Goal: Task Accomplishment & Management: Use online tool/utility

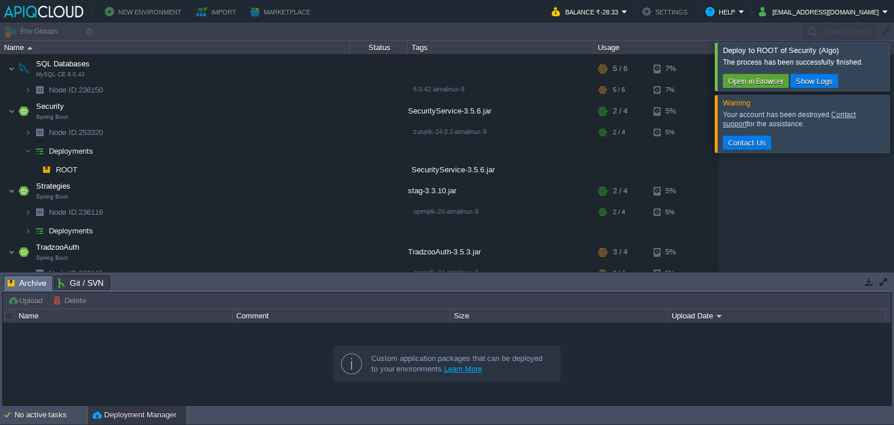
scroll to position [232, 0]
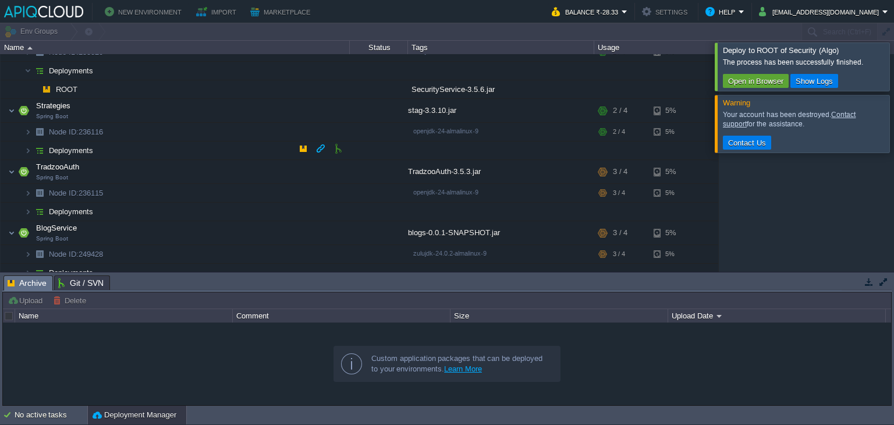
click at [205, 142] on td "Deployments" at bounding box center [175, 150] width 349 height 19
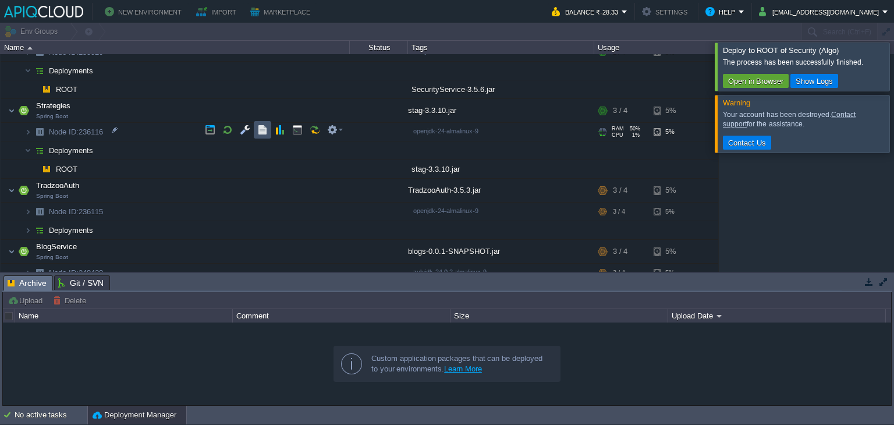
click at [265, 124] on button "button" at bounding box center [262, 129] width 10 height 10
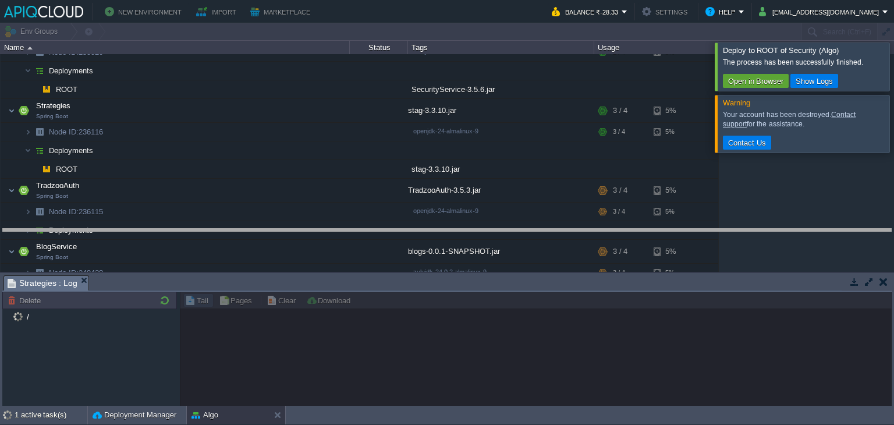
drag, startPoint x: 318, startPoint y: 279, endPoint x: 326, endPoint y: 232, distance: 47.4
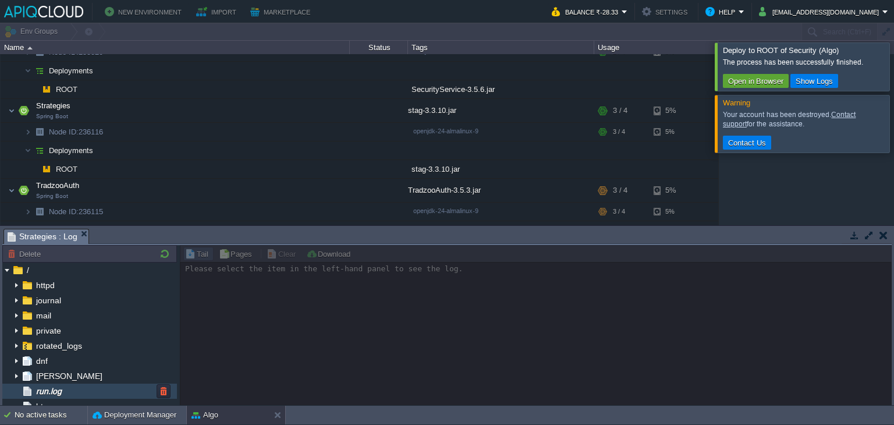
click at [99, 386] on div "run.log" at bounding box center [89, 390] width 175 height 15
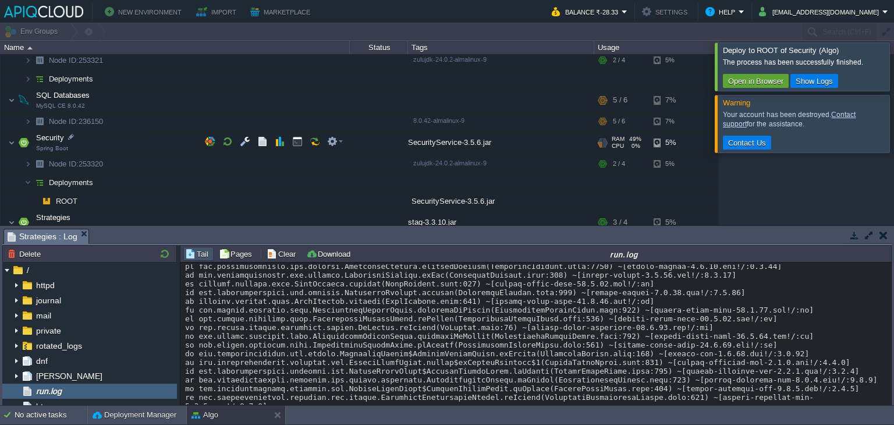
scroll to position [119, 0]
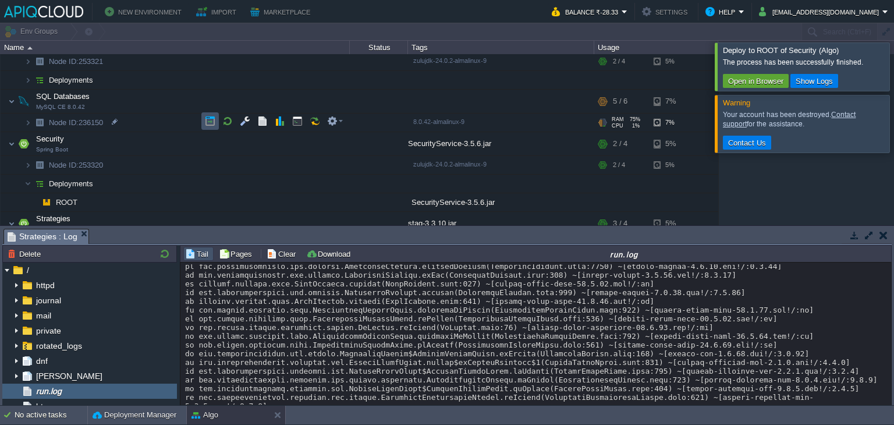
click at [205, 123] on button "button" at bounding box center [210, 121] width 10 height 10
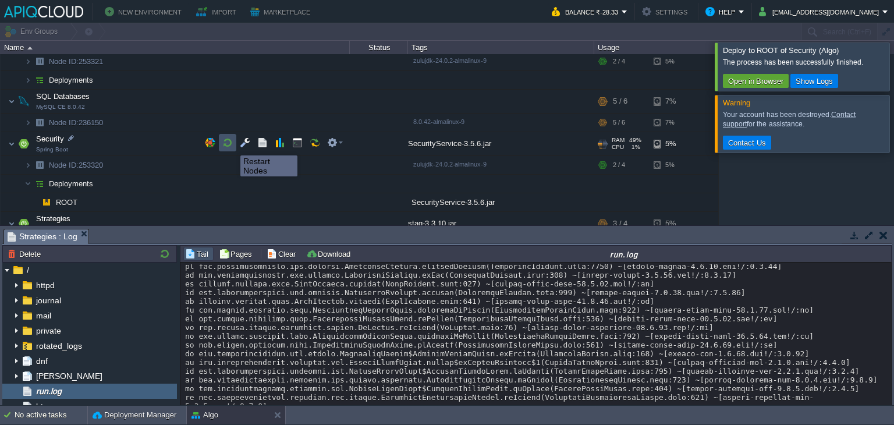
click at [232, 145] on button "button" at bounding box center [227, 142] width 10 height 10
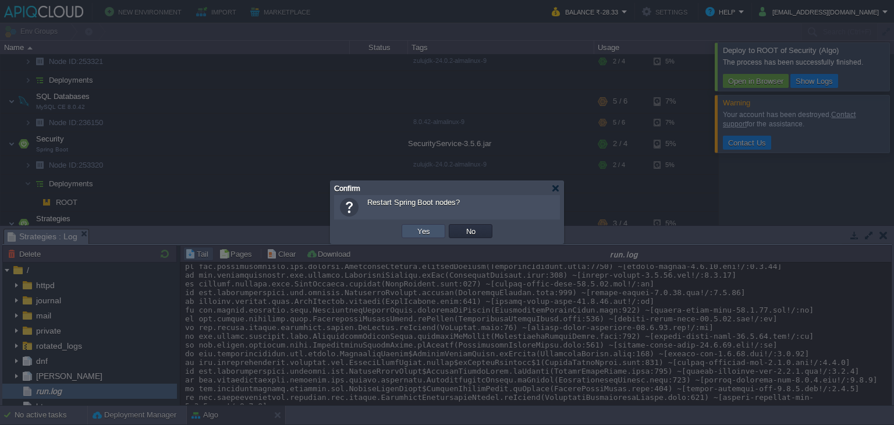
click at [431, 230] on button "Yes" at bounding box center [424, 231] width 20 height 10
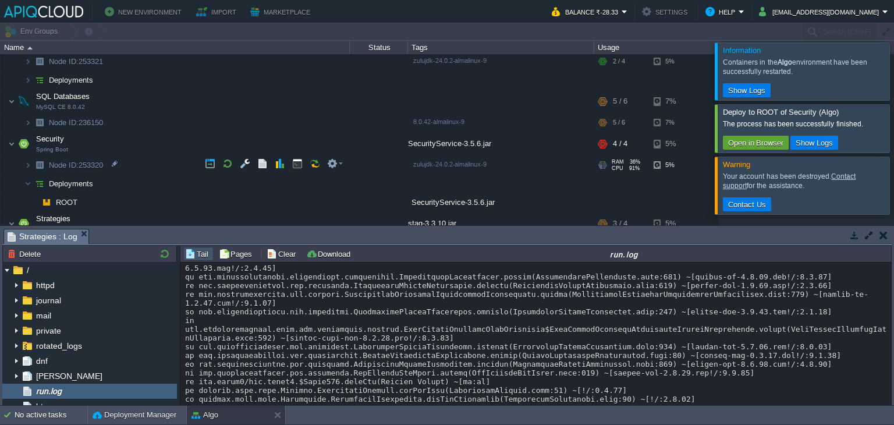
scroll to position [209, 0]
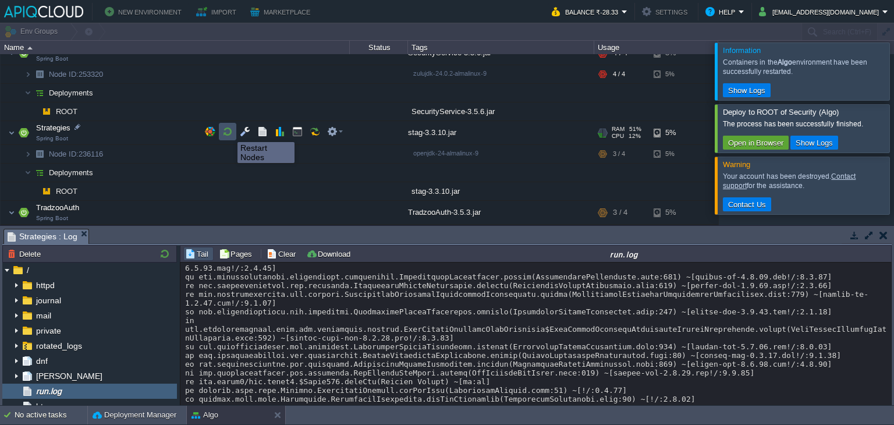
click at [229, 131] on button "button" at bounding box center [227, 131] width 10 height 10
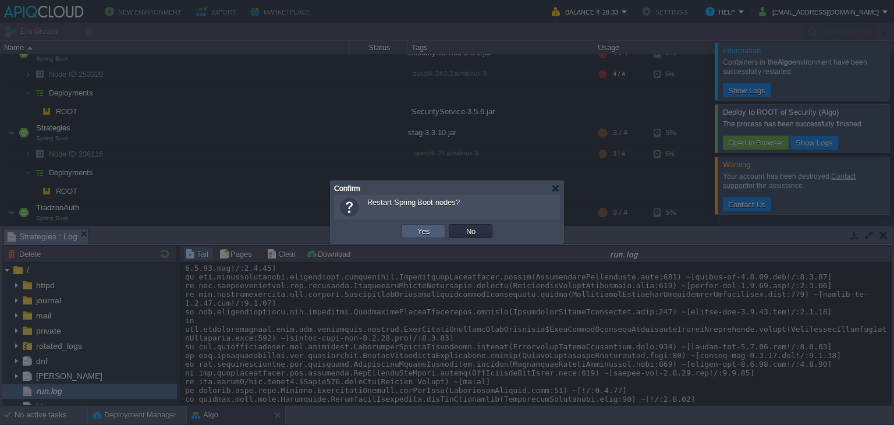
click at [433, 227] on td "Yes" at bounding box center [423, 231] width 44 height 14
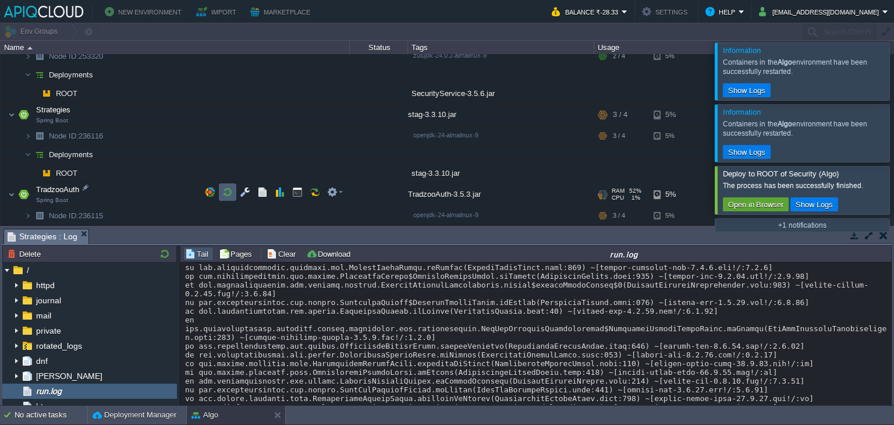
scroll to position [228, 0]
click at [301, 152] on button "button" at bounding box center [303, 152] width 10 height 10
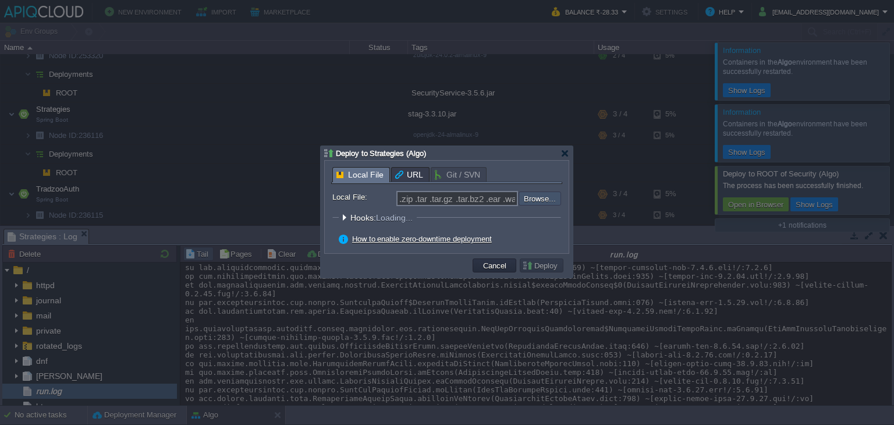
click at [537, 197] on input "file" at bounding box center [487, 198] width 147 height 14
type input "C:\fakepath\stag-3.3.10.jar"
type input "stag-3.3.10.jar"
click at [524, 264] on button "Deploy" at bounding box center [541, 265] width 39 height 10
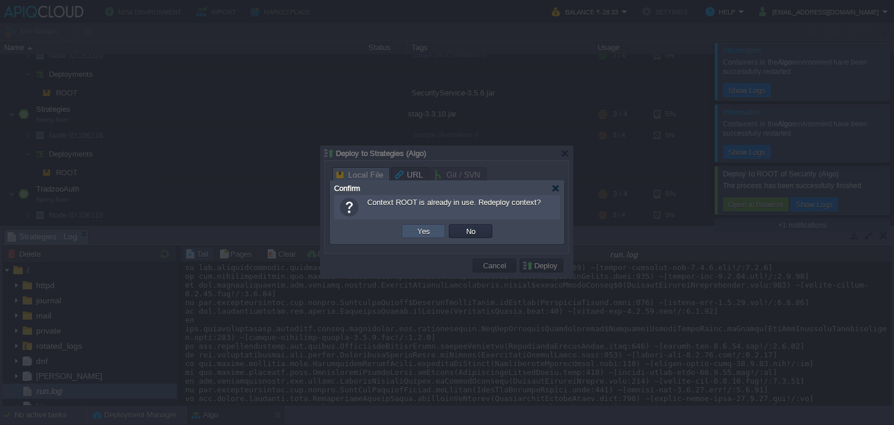
click at [429, 226] on button "Yes" at bounding box center [424, 231] width 20 height 10
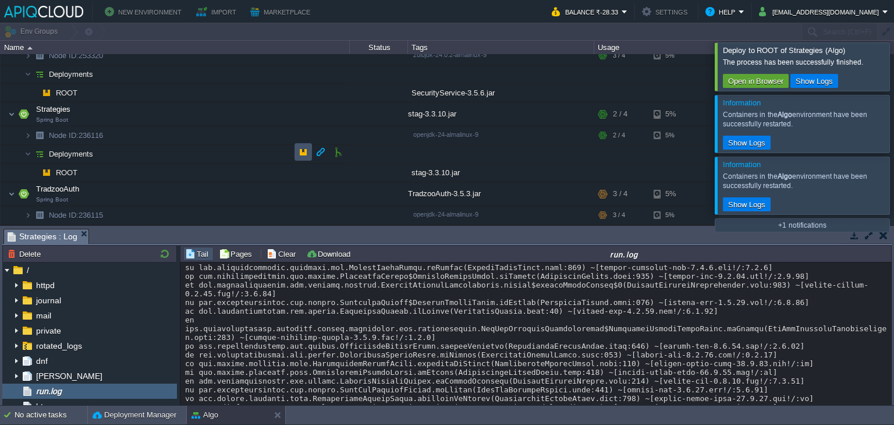
click at [305, 151] on button "button" at bounding box center [303, 152] width 10 height 10
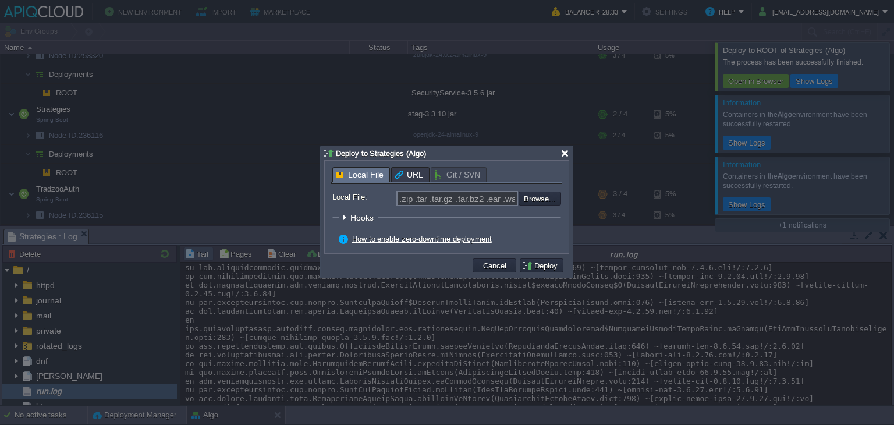
click at [564, 150] on div at bounding box center [564, 153] width 9 height 9
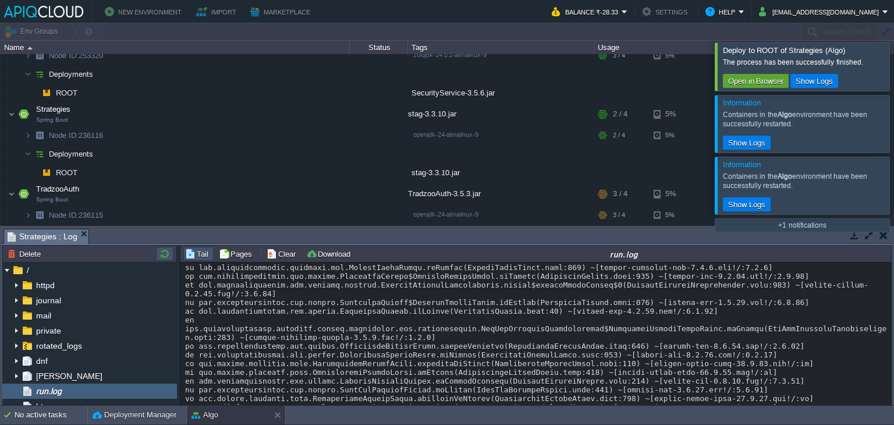
click at [163, 258] on button "button" at bounding box center [165, 253] width 14 height 10
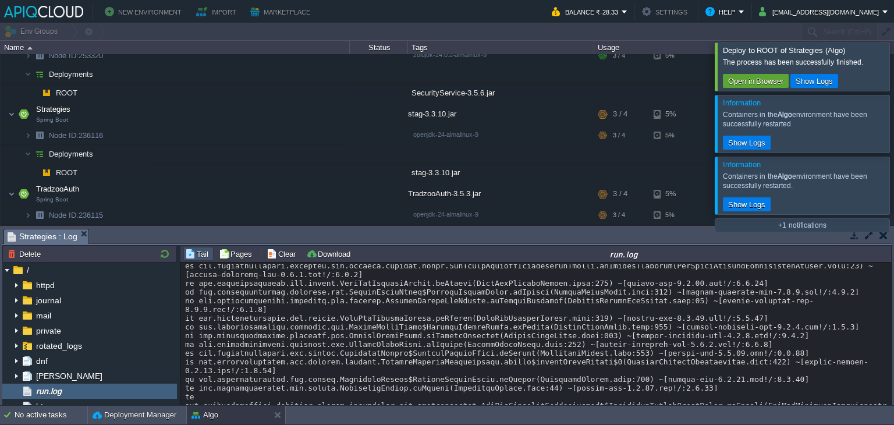
scroll to position [10336, 0]
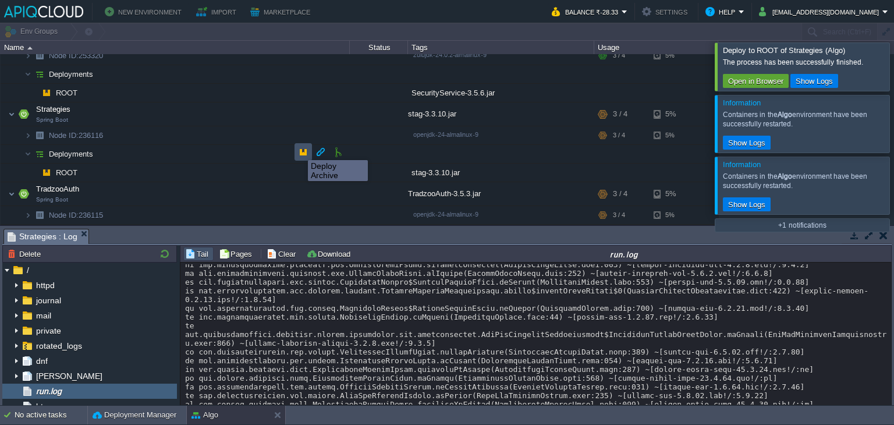
click at [299, 150] on button "button" at bounding box center [303, 152] width 10 height 10
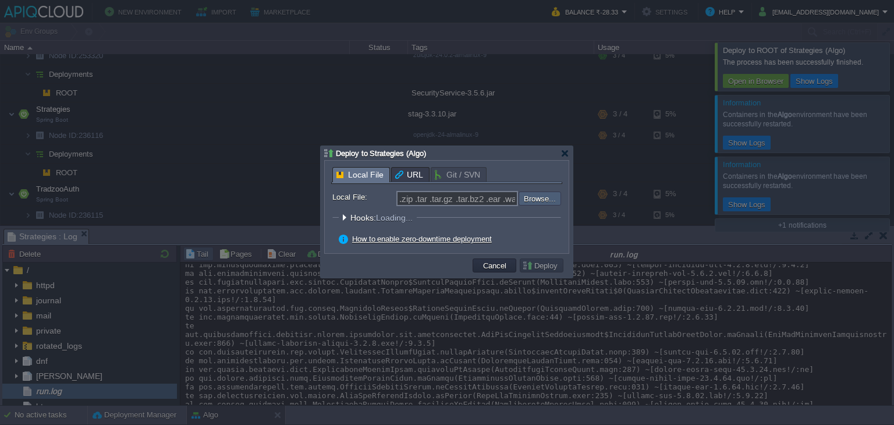
click at [531, 198] on input "file" at bounding box center [487, 198] width 147 height 14
type input "C:\fakepath\stag-3.3.10.jar"
type input "stag-3.3.10.jar"
click at [547, 263] on button "Deploy" at bounding box center [541, 265] width 39 height 10
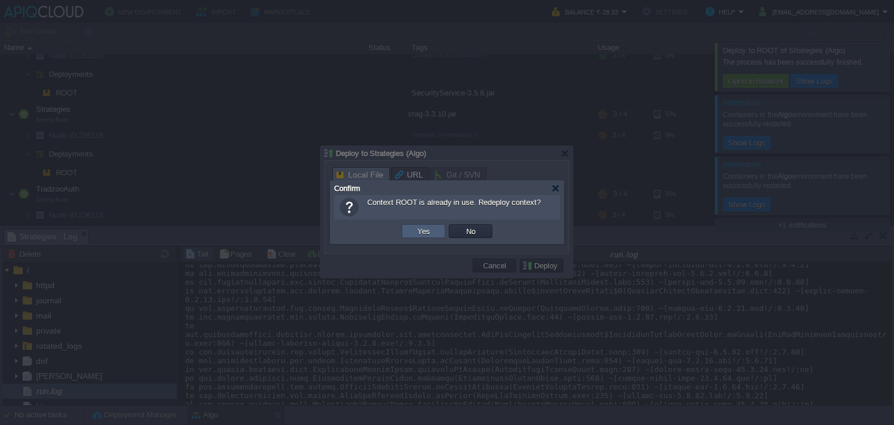
click at [435, 226] on td "Yes" at bounding box center [423, 231] width 44 height 14
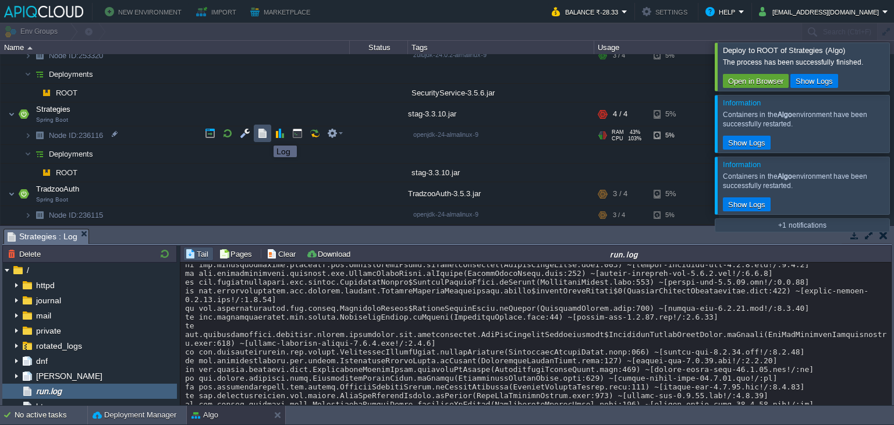
click at [265, 135] on button "button" at bounding box center [262, 133] width 10 height 10
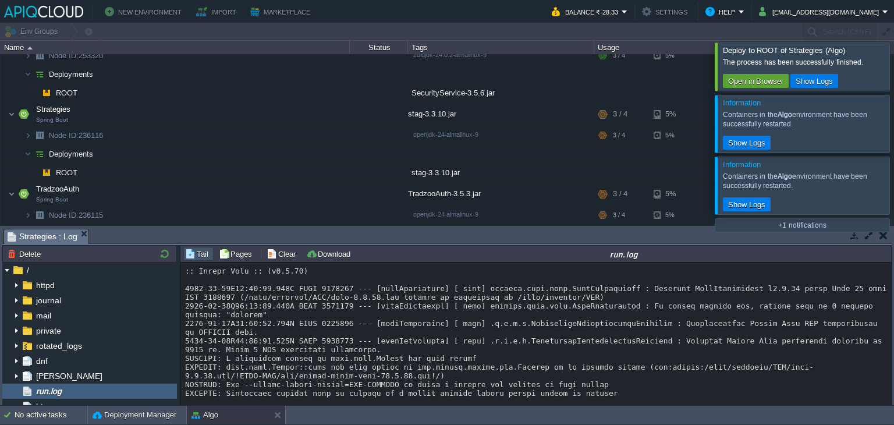
scroll to position [10928, 0]
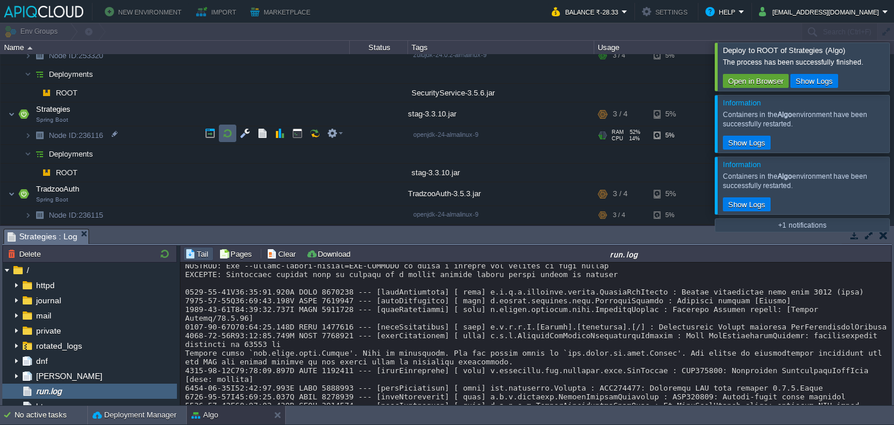
click at [224, 125] on td at bounding box center [227, 132] width 17 height 17
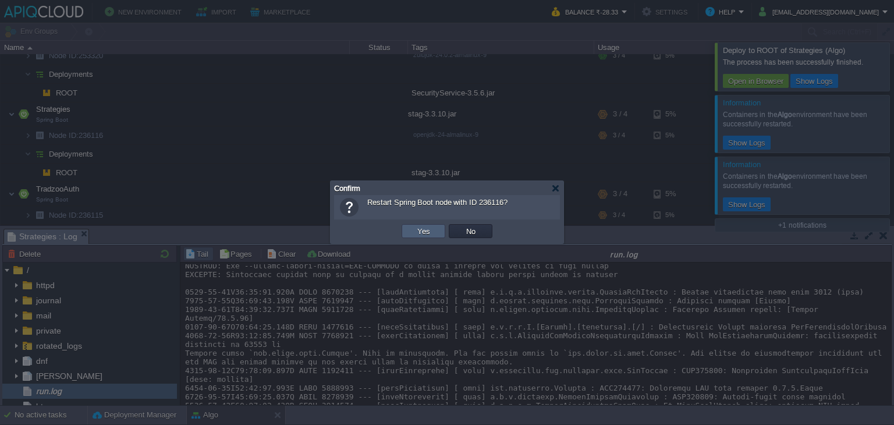
click at [408, 226] on td "Yes" at bounding box center [423, 231] width 44 height 14
